Goal: Find specific page/section: Find specific page/section

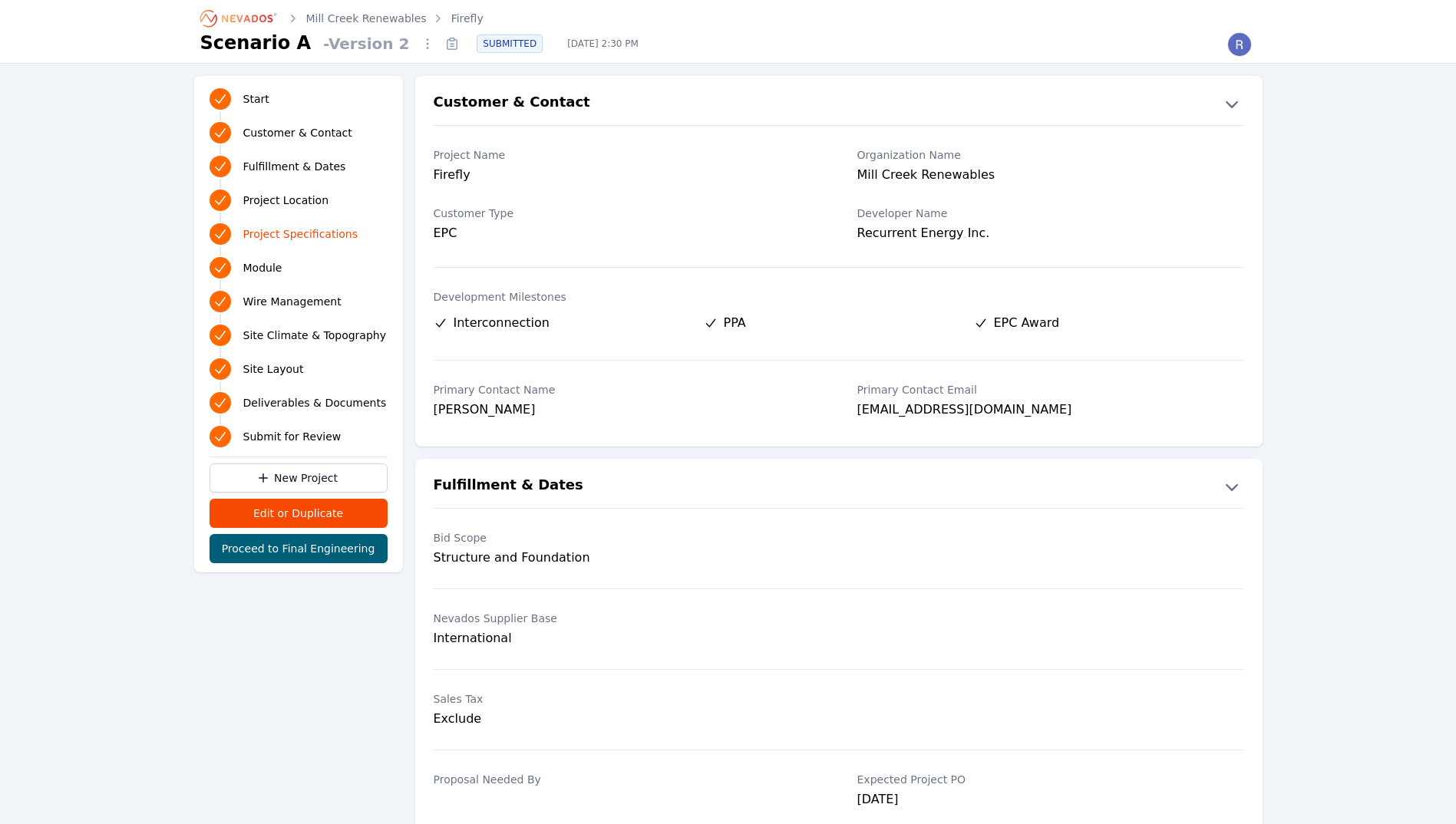
scroll to position [981, 0]
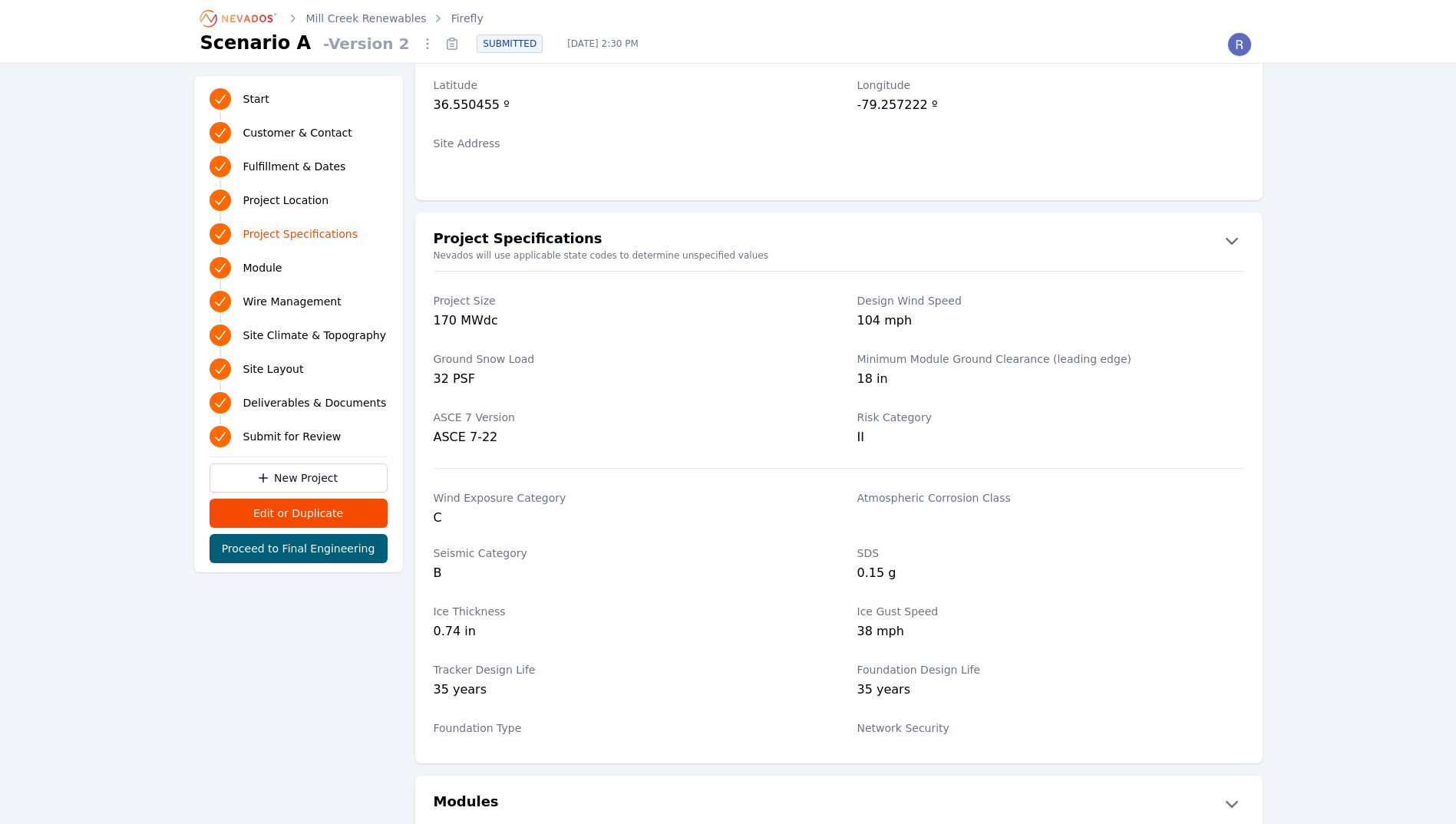
click at [209, 12] on icon "Breadcrumb" at bounding box center [240, 18] width 84 height 25
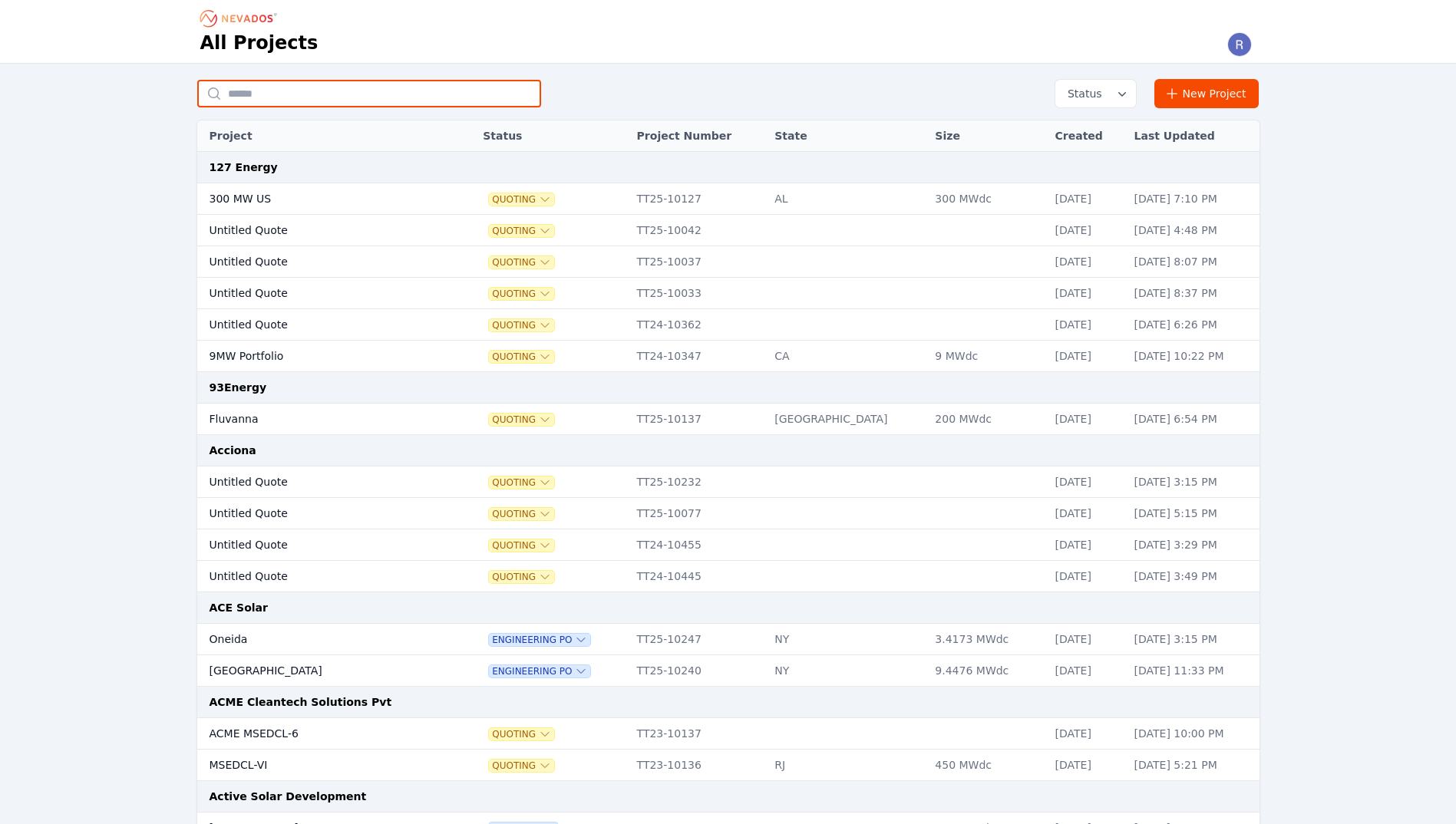
click at [378, 98] on input "text" at bounding box center [370, 93] width 344 height 28
type input "**********"
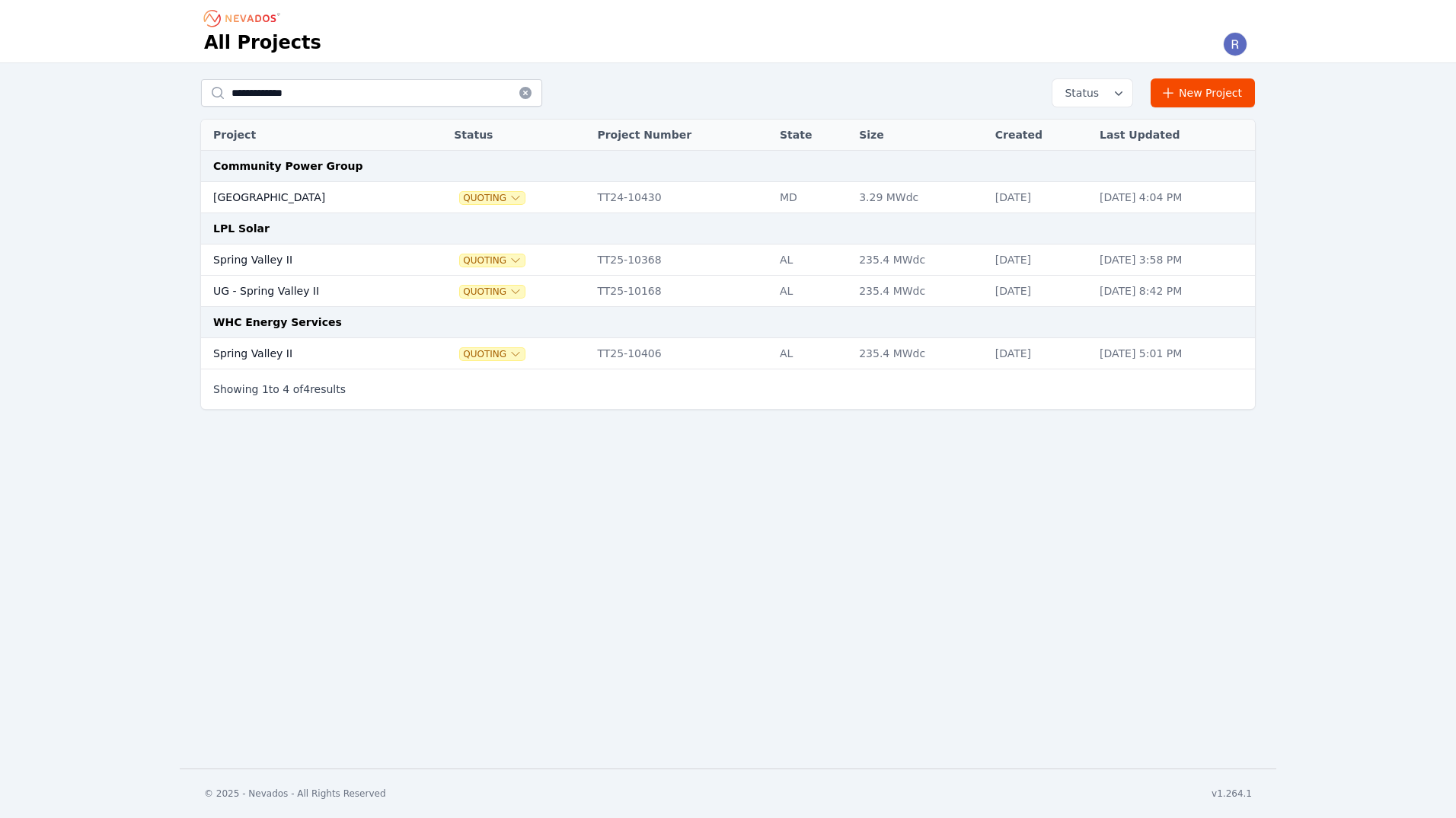
click at [372, 357] on td "Spring Valley II" at bounding box center [310, 353] width 220 height 31
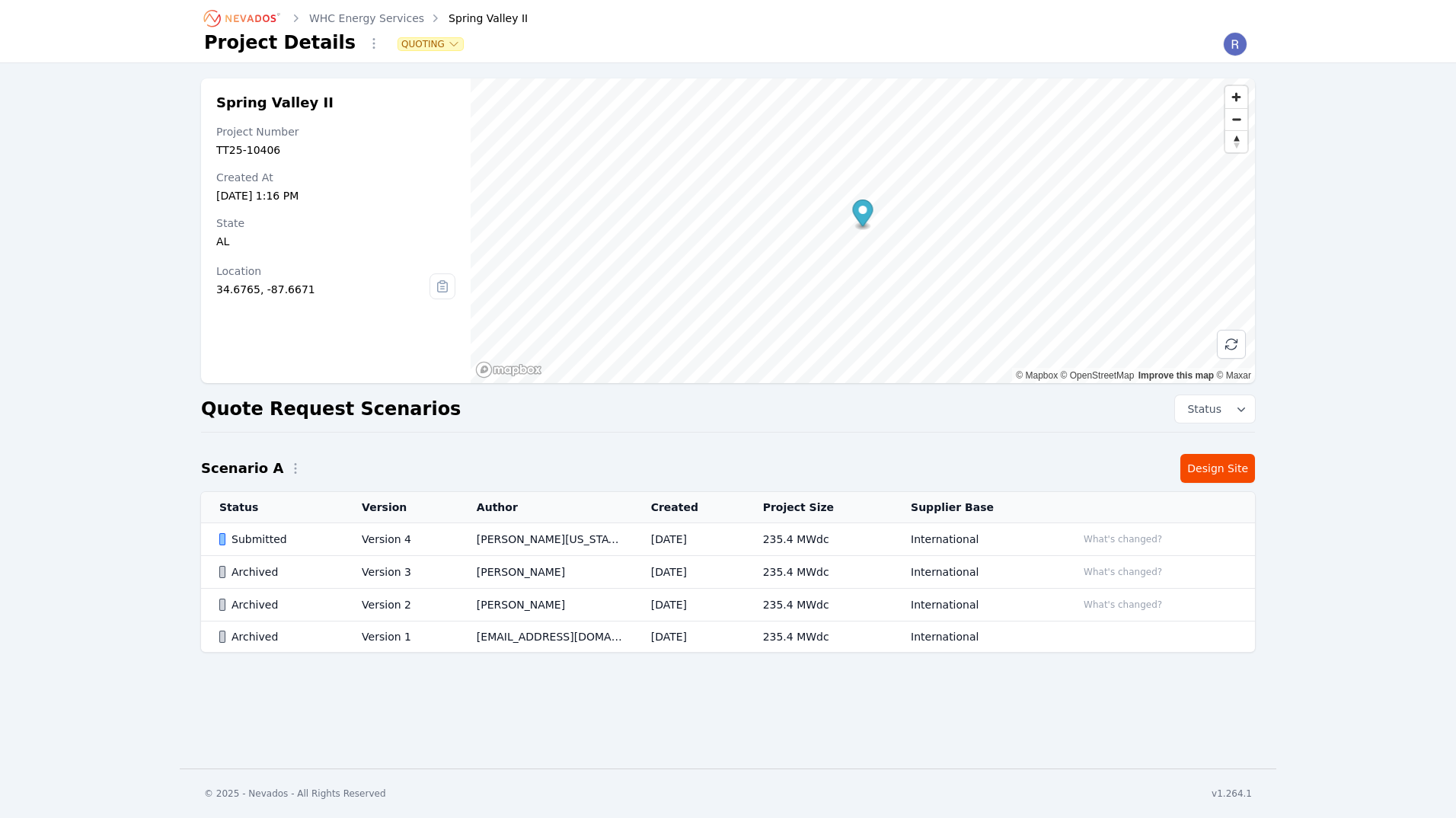
click at [418, 532] on td "Version 4" at bounding box center [401, 539] width 115 height 32
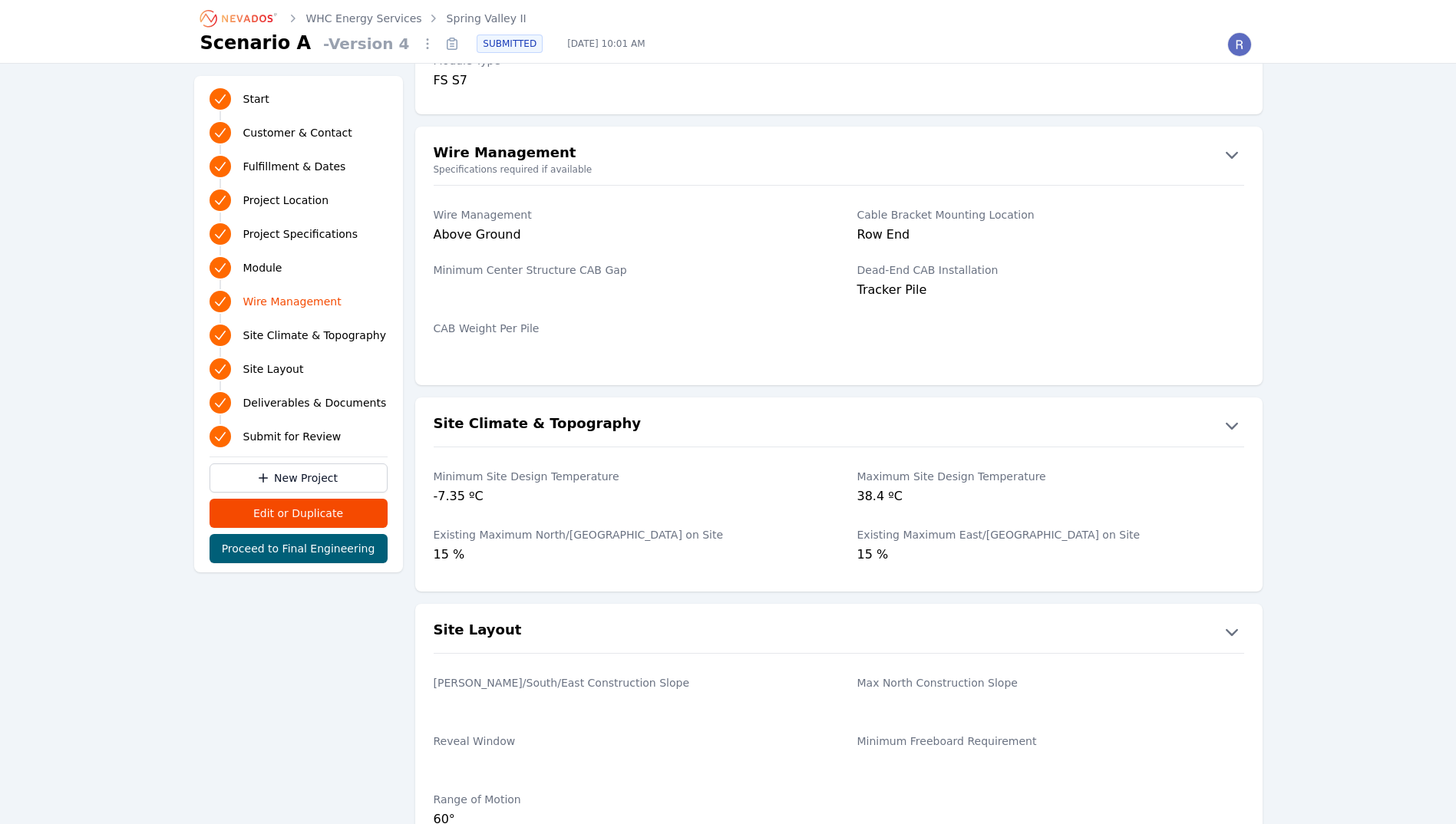
scroll to position [2123, 0]
